Goal: Transaction & Acquisition: Purchase product/service

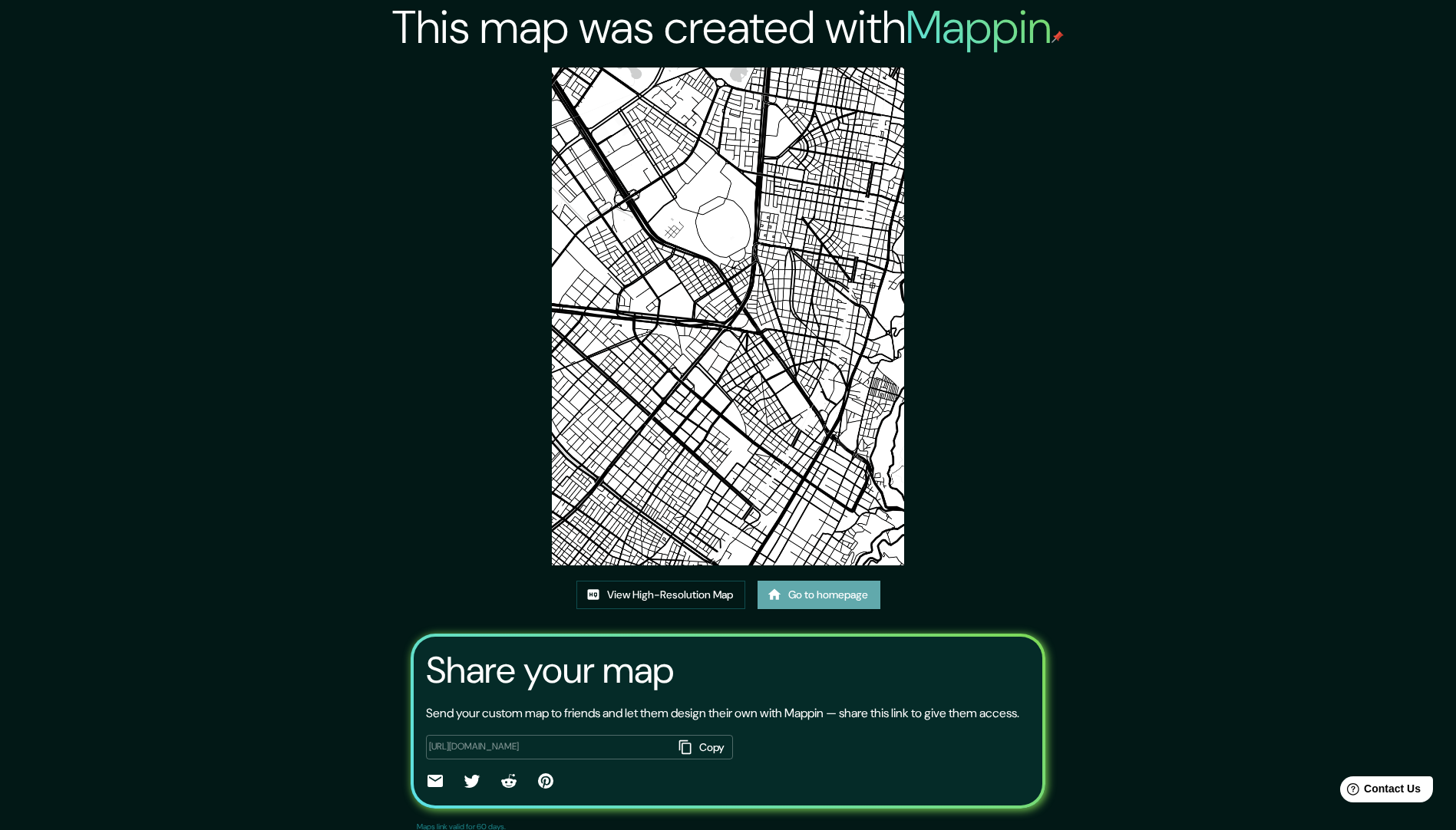
click at [812, 598] on link "Go to homepage" at bounding box center [819, 594] width 123 height 29
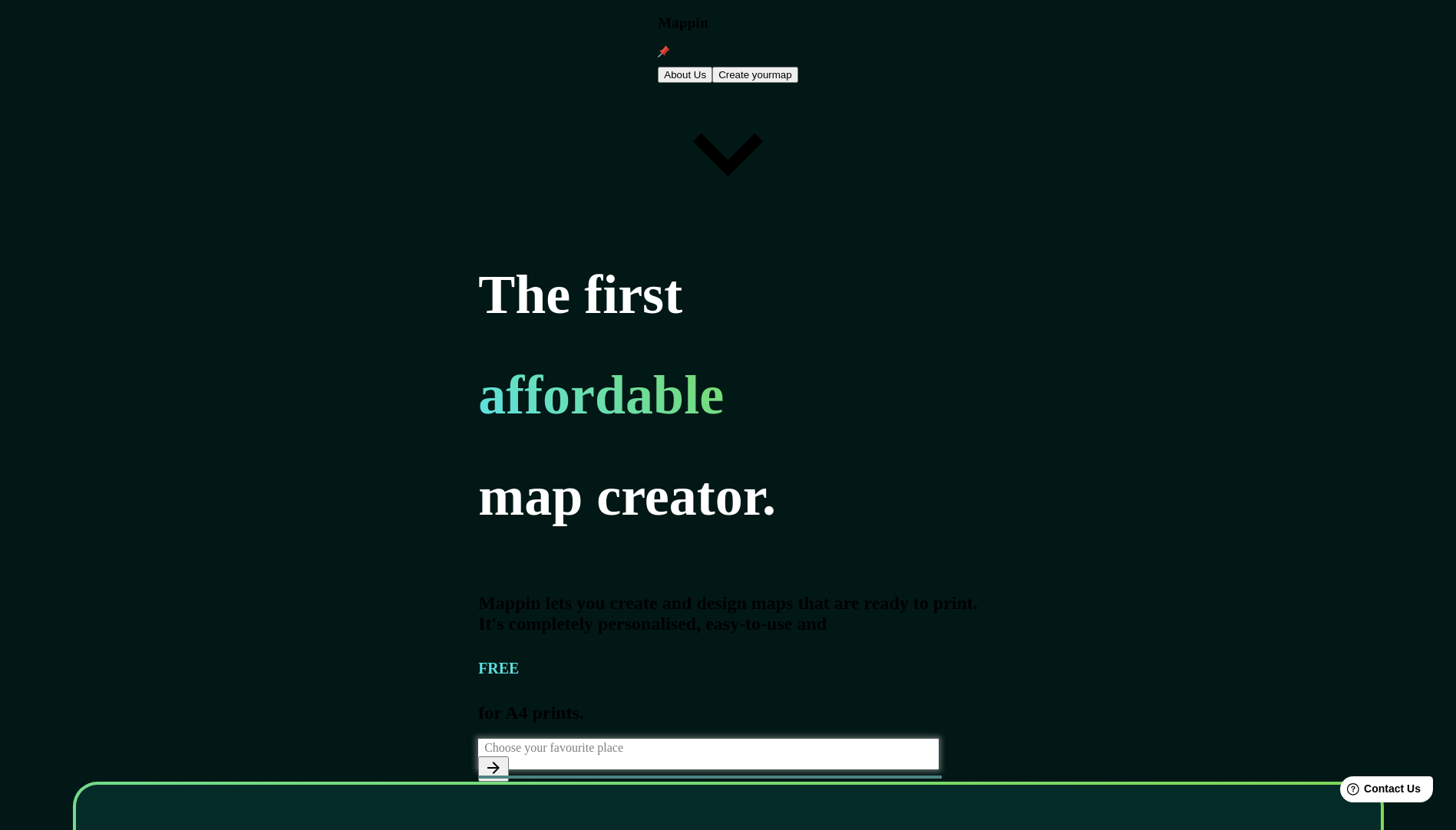
click at [503, 759] on icon "button" at bounding box center [493, 768] width 18 height 18
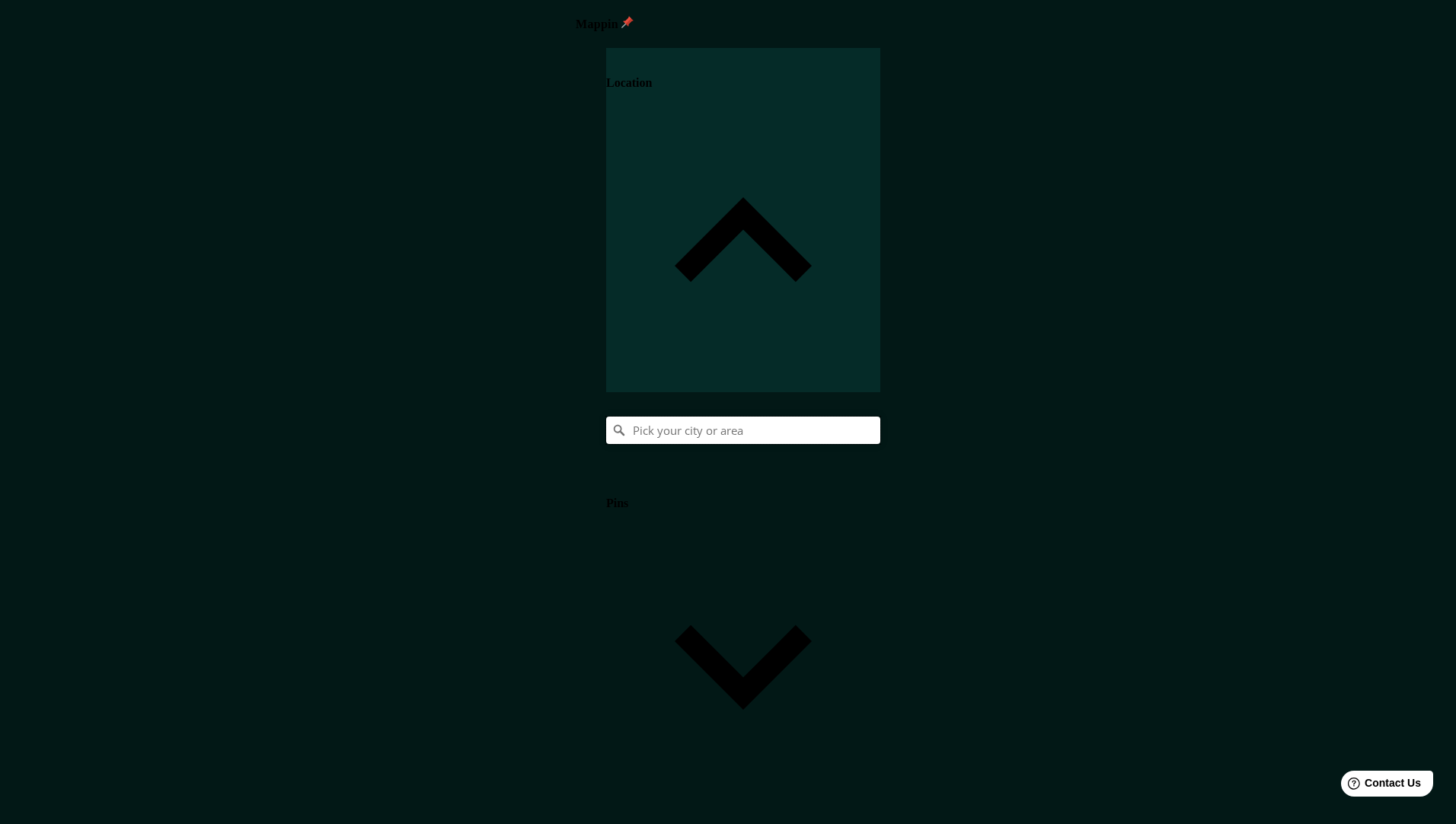
click at [880, 417] on input "Pick your city or area" at bounding box center [743, 431] width 274 height 28
type input "Bogotá, Colombia"
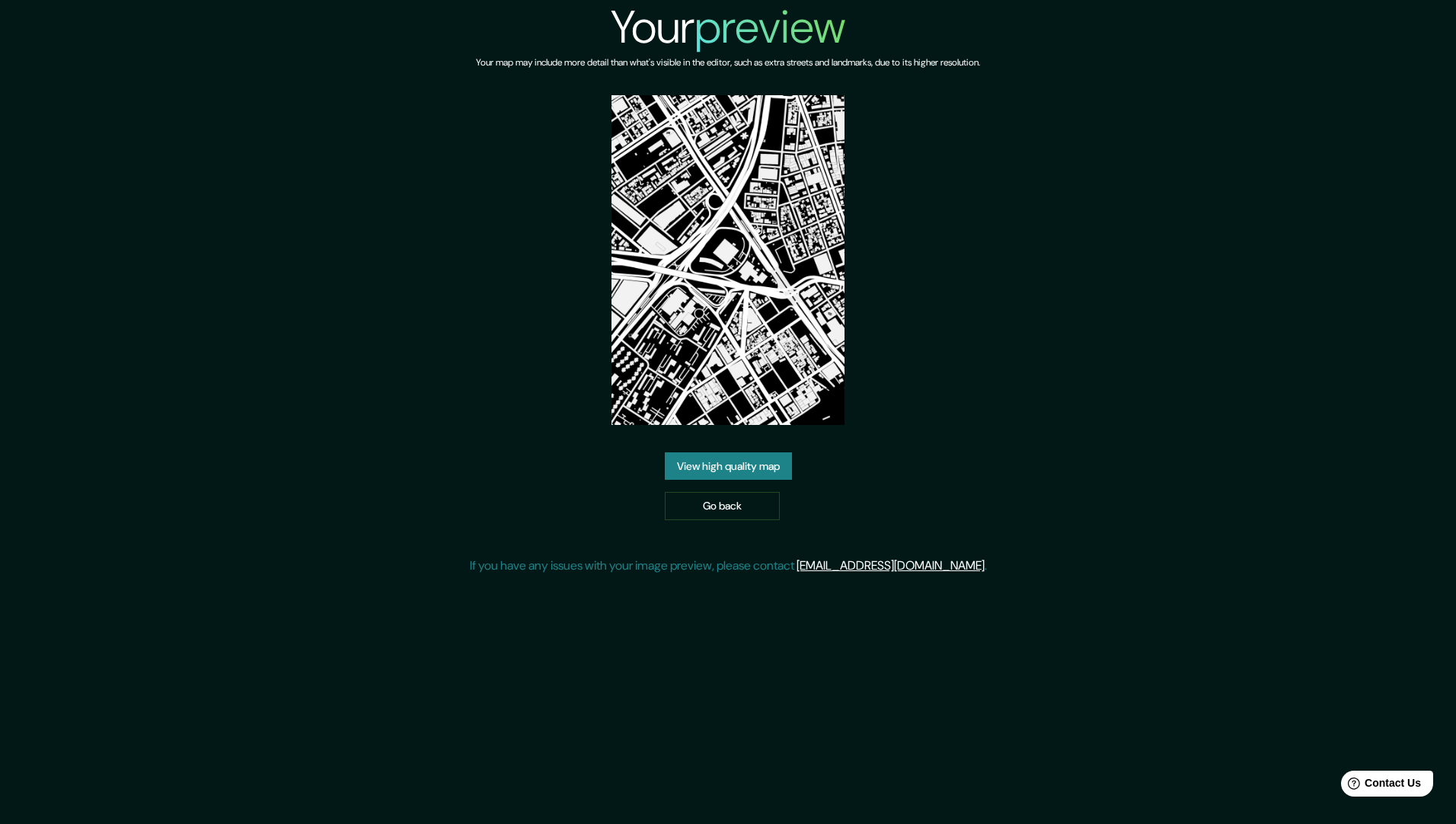
click at [759, 471] on link "View high quality map" at bounding box center [728, 466] width 127 height 28
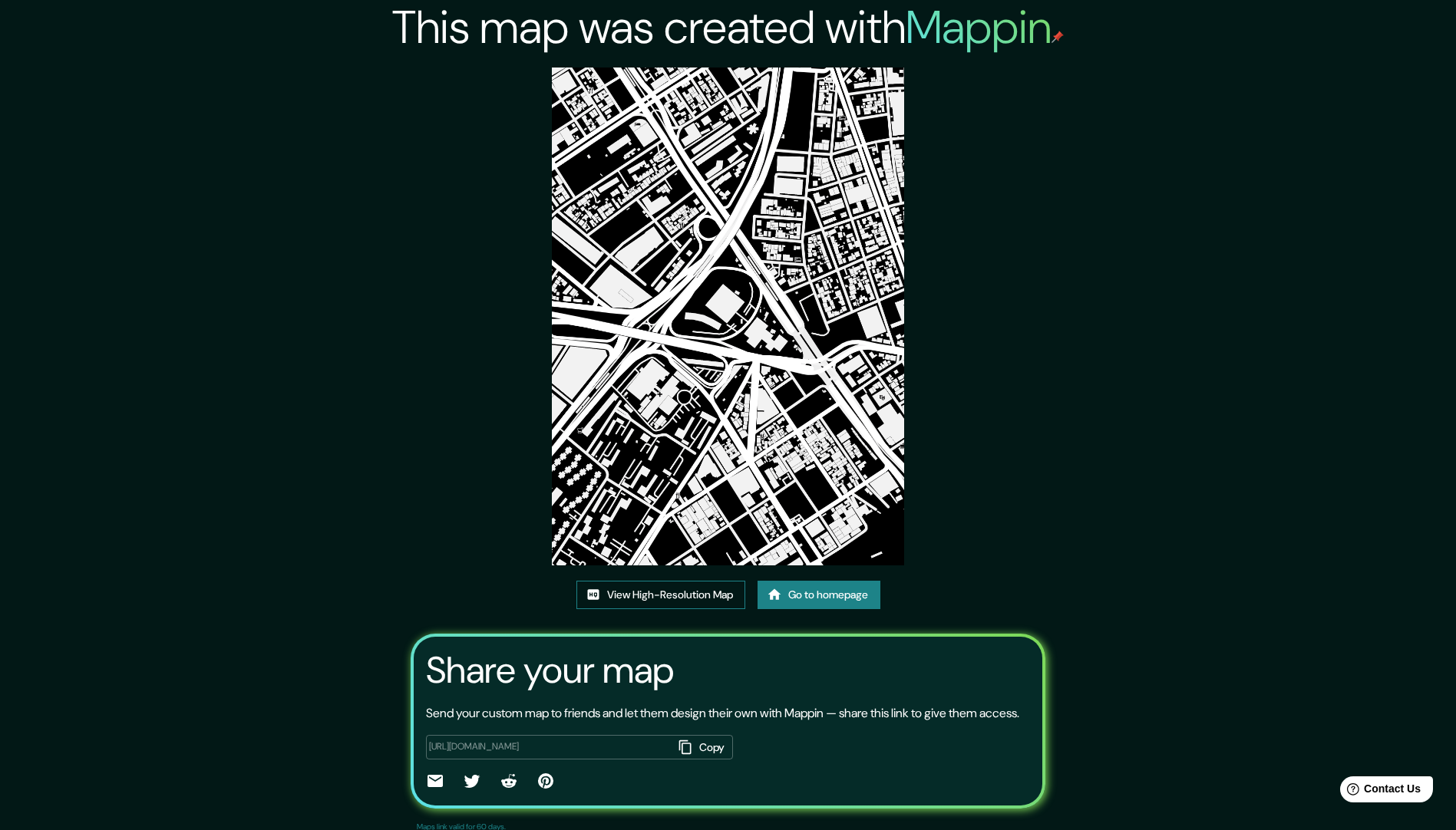
click at [689, 602] on link "View High-Resolution Map" at bounding box center [661, 594] width 169 height 29
